Goal: Task Accomplishment & Management: Manage account settings

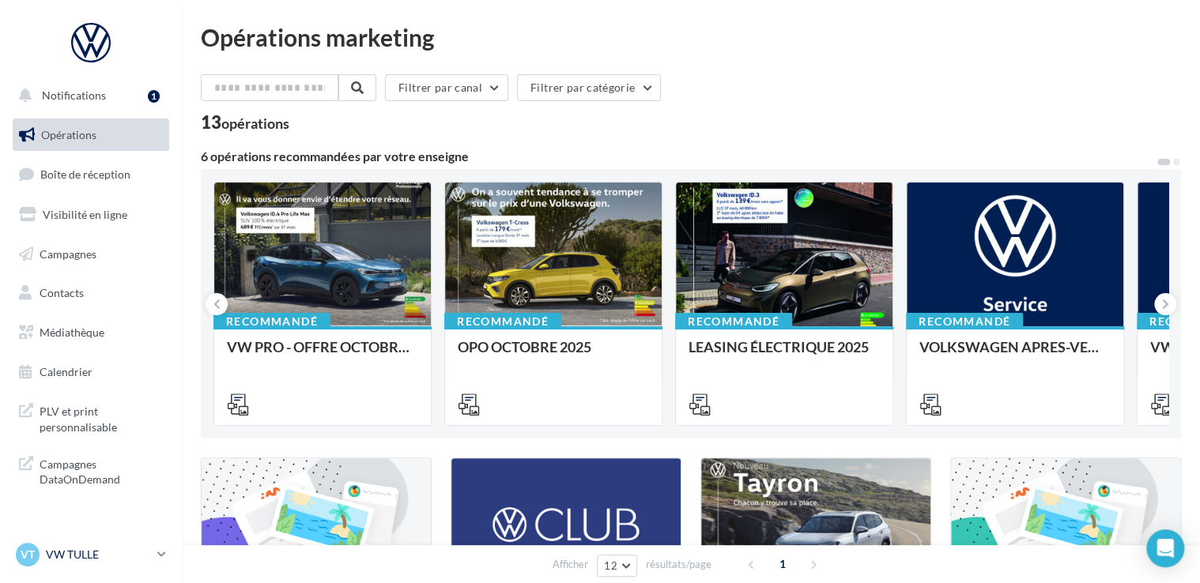
click at [75, 551] on p "VW TULLE" at bounding box center [98, 555] width 105 height 16
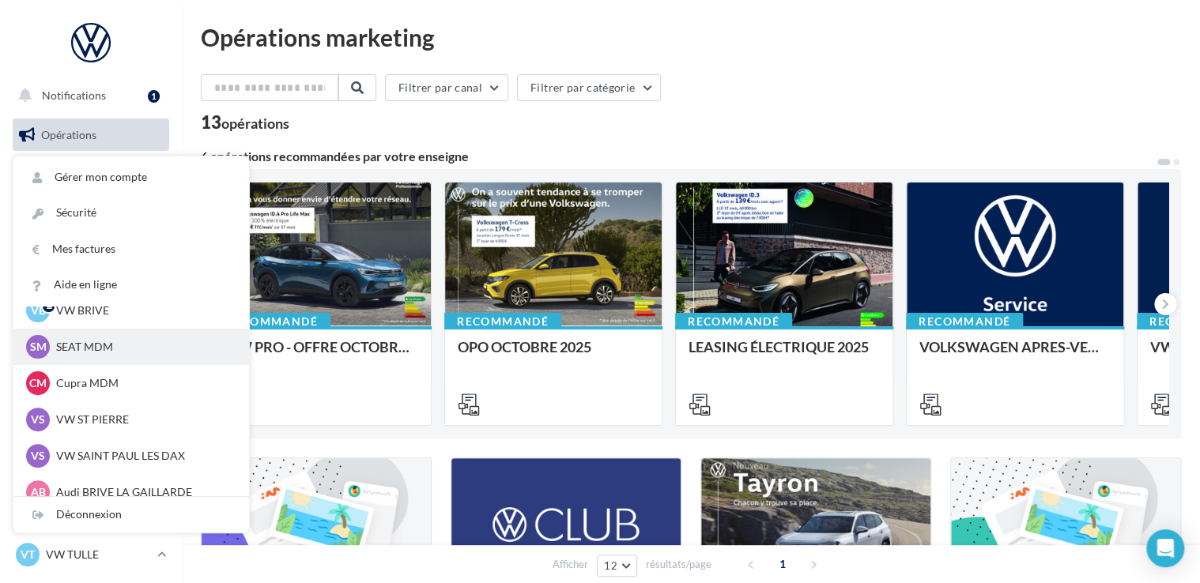
scroll to position [145, 0]
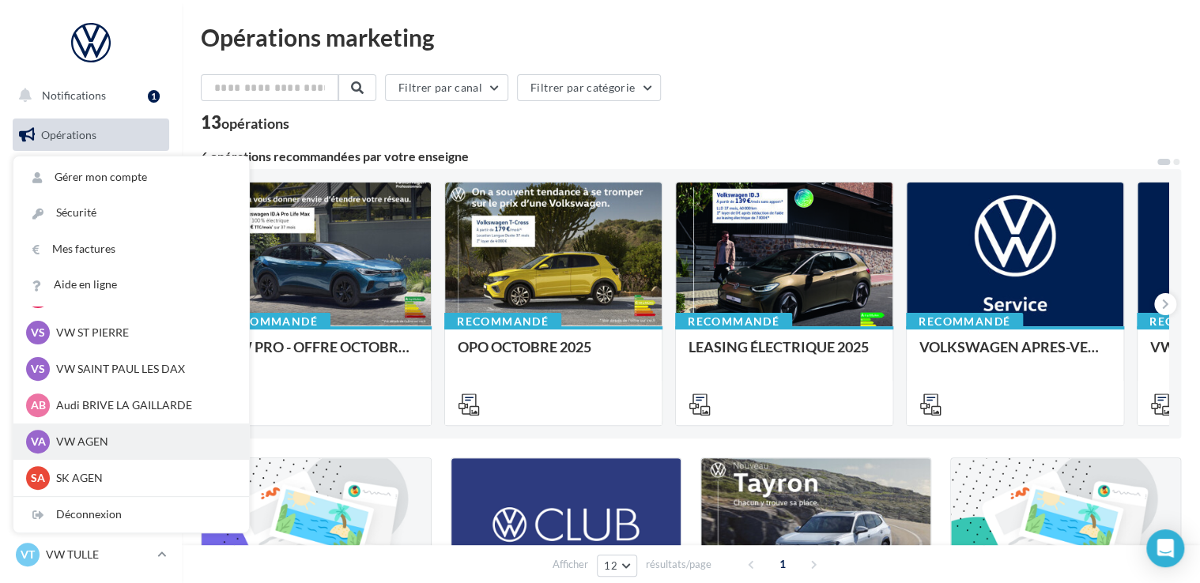
click at [70, 449] on p "VW AGEN" at bounding box center [143, 442] width 174 height 16
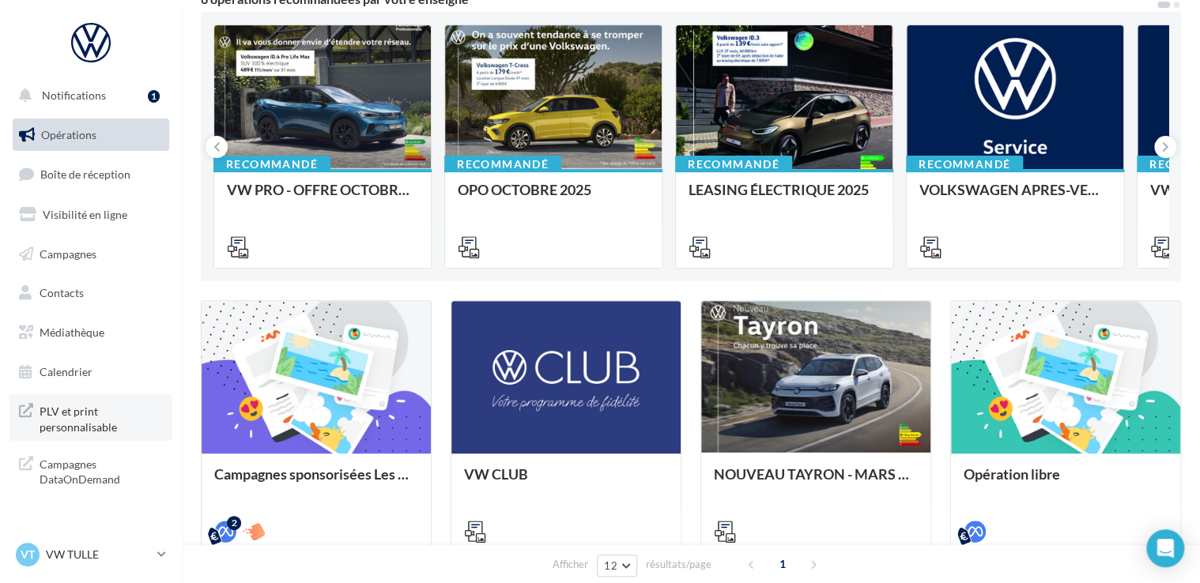
scroll to position [158, 0]
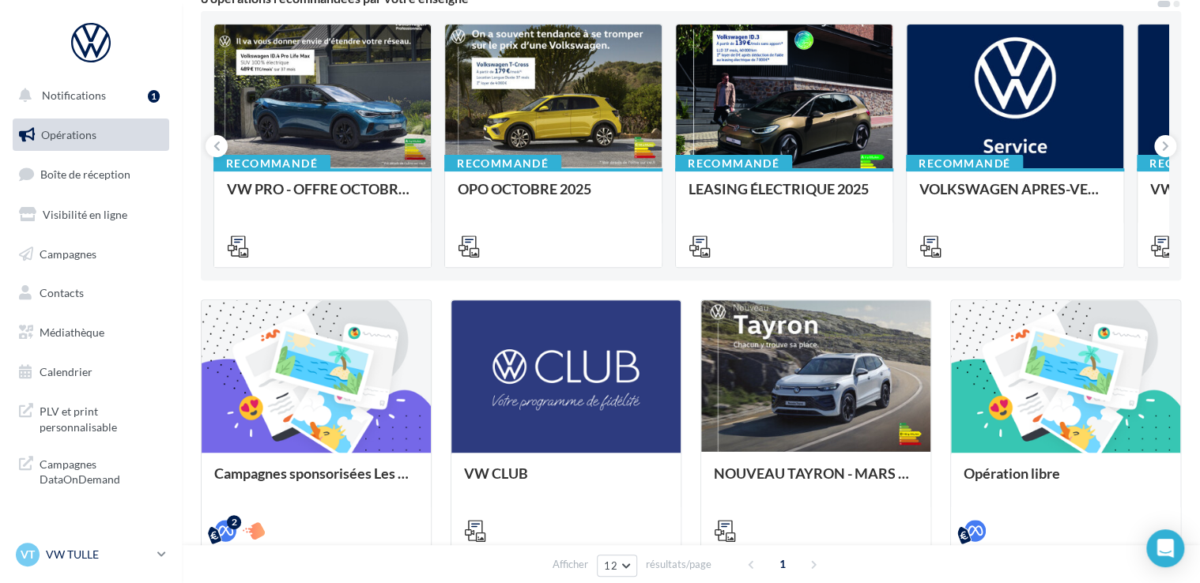
click at [126, 552] on p "VW TULLE" at bounding box center [98, 555] width 105 height 16
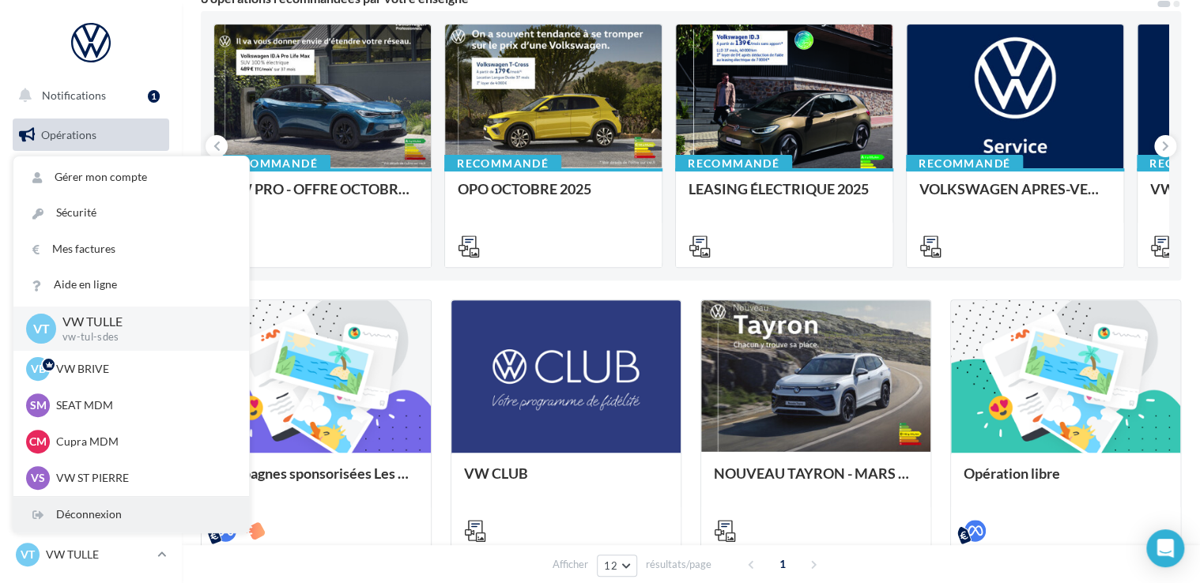
click at [92, 513] on div "Déconnexion" at bounding box center [130, 515] width 235 height 36
